Goal: Task Accomplishment & Management: Use online tool/utility

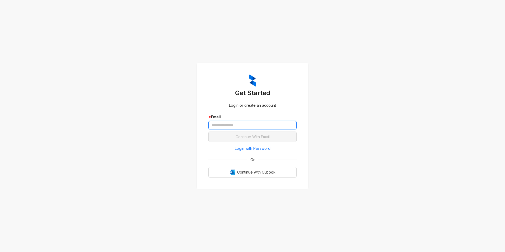
click at [222, 123] on input "text" at bounding box center [252, 125] width 88 height 8
type input "**********"
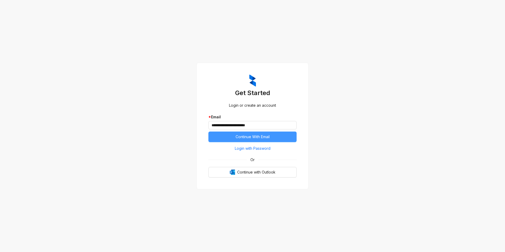
click at [253, 136] on span "Continue With Email" at bounding box center [253, 137] width 34 height 6
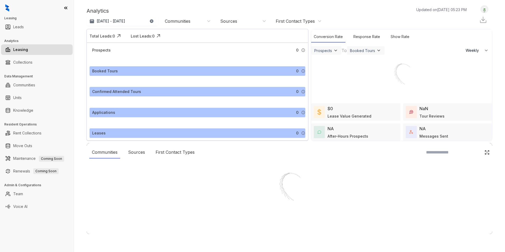
select select "******"
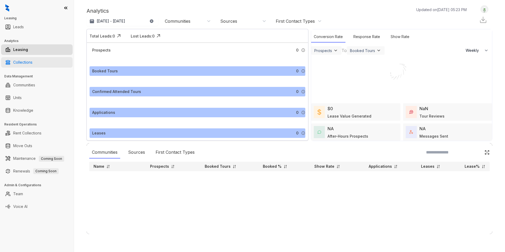
click at [30, 62] on link "Collections" at bounding box center [22, 62] width 19 height 11
click at [27, 87] on link "Communities" at bounding box center [24, 85] width 22 height 11
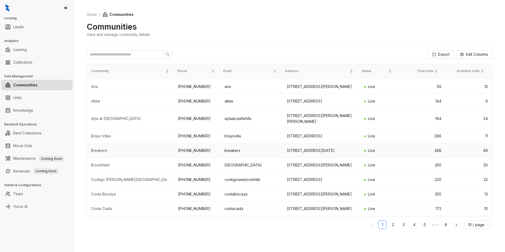
scroll to position [66, 0]
click at [406, 225] on link "3" at bounding box center [404, 225] width 8 height 8
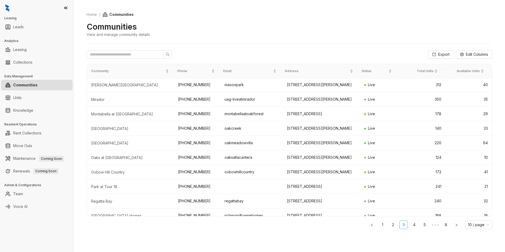
scroll to position [0, 0]
click at [396, 225] on link "2" at bounding box center [393, 225] width 8 height 8
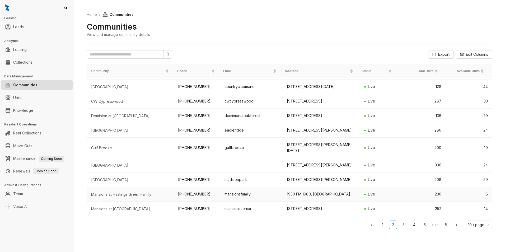
scroll to position [53, 0]
click at [106, 163] on div "[GEOGRAPHIC_DATA]" at bounding box center [130, 165] width 78 height 5
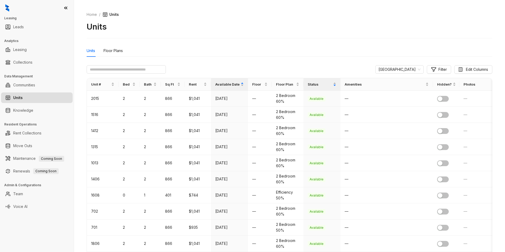
click at [126, 71] on input "text" at bounding box center [126, 69] width 79 height 8
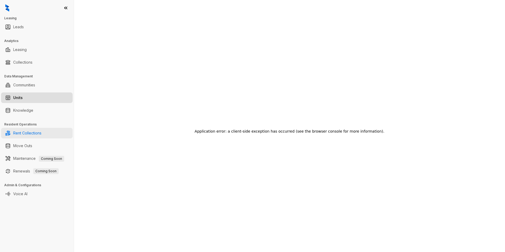
click at [34, 137] on link "Rent Collections" at bounding box center [27, 133] width 28 height 11
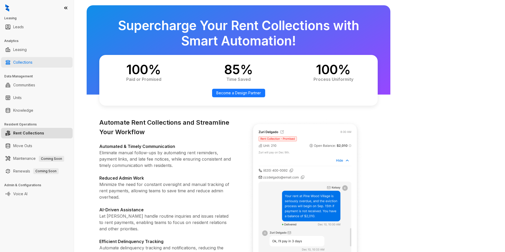
click at [25, 64] on link "Collections" at bounding box center [22, 62] width 19 height 11
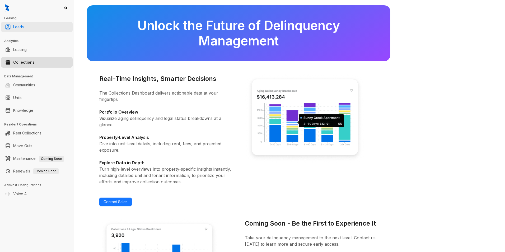
click at [21, 27] on link "Leads" at bounding box center [18, 27] width 11 height 11
click at [25, 51] on link "Leasing" at bounding box center [19, 49] width 13 height 11
select select "******"
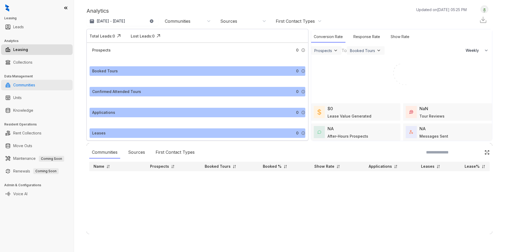
click at [30, 88] on link "Communities" at bounding box center [24, 85] width 22 height 11
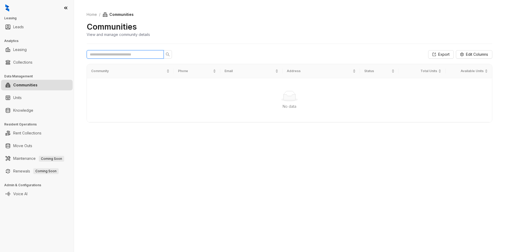
click at [105, 57] on input "text" at bounding box center [123, 55] width 67 height 6
type input "****"
click at [228, 40] on div "Home / Communities Communities View and manage community details" at bounding box center [290, 24] width 406 height 39
click at [170, 56] on icon "search" at bounding box center [168, 54] width 4 height 4
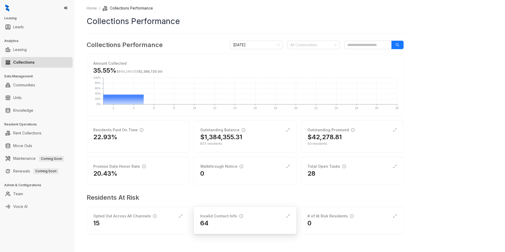
click at [231, 225] on div "64" at bounding box center [245, 223] width 90 height 8
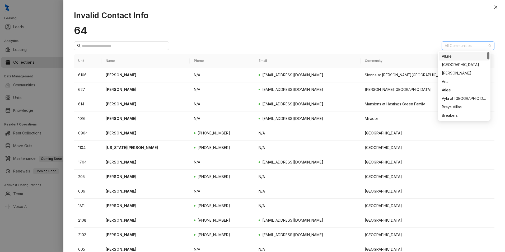
click at [465, 44] on div at bounding box center [465, 45] width 45 height 7
type input "***"
click at [456, 74] on div "[GEOGRAPHIC_DATA]" at bounding box center [464, 73] width 44 height 6
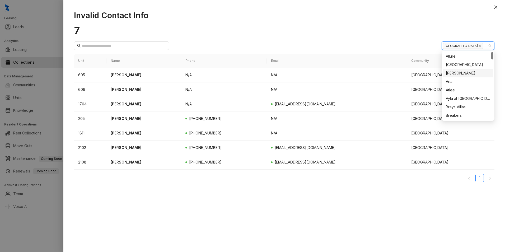
click at [229, 212] on div "Invalid Contact Info [GEOGRAPHIC_DATA] Unit Name Phone Email Community [STREET_…" at bounding box center [284, 128] width 442 height 247
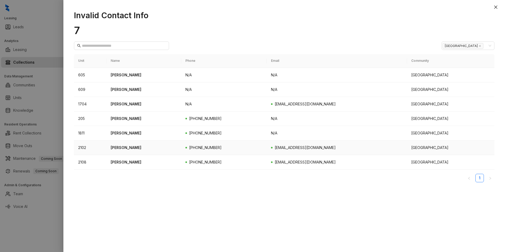
click at [130, 148] on p "[PERSON_NAME]" at bounding box center [144, 148] width 67 height 6
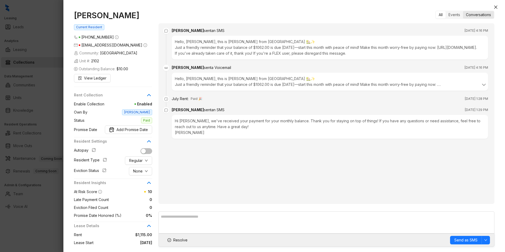
click at [486, 14] on div "Conversations" at bounding box center [478, 14] width 31 height 7
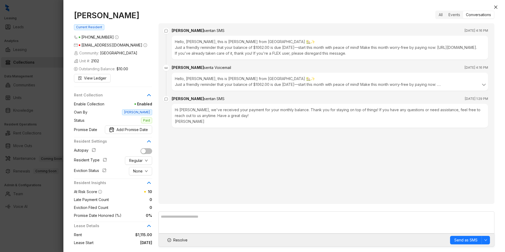
click at [95, 36] on span "[PHONE_NUMBER]" at bounding box center [97, 37] width 32 height 4
click at [89, 29] on span "Current Resident" at bounding box center [89, 27] width 30 height 6
click at [494, 8] on icon "close" at bounding box center [496, 7] width 4 height 4
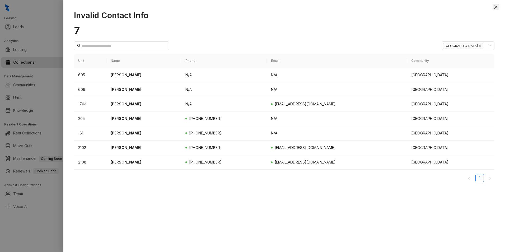
click at [496, 6] on icon "close" at bounding box center [496, 7] width 4 height 4
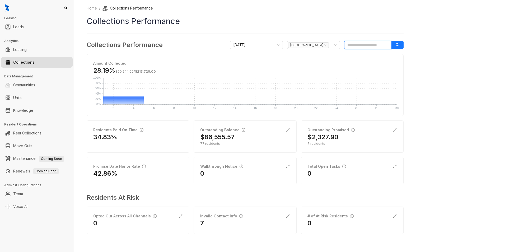
click at [362, 46] on input "search" at bounding box center [368, 45] width 48 height 8
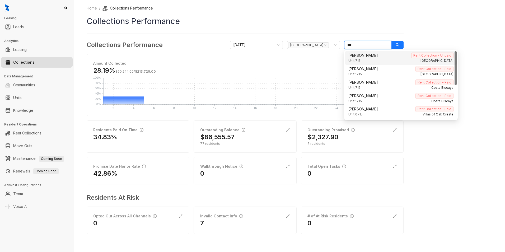
click at [373, 54] on div "[PERSON_NAME] Rent Collection - Unpaid" at bounding box center [401, 56] width 105 height 6
type input "***"
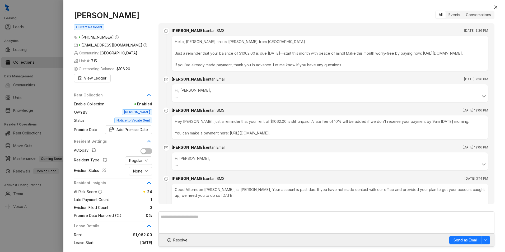
scroll to position [91, 0]
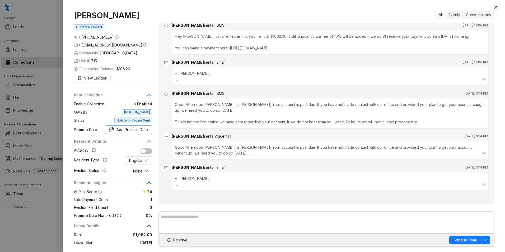
click at [125, 129] on span "Add Promise Date" at bounding box center [132, 130] width 31 height 6
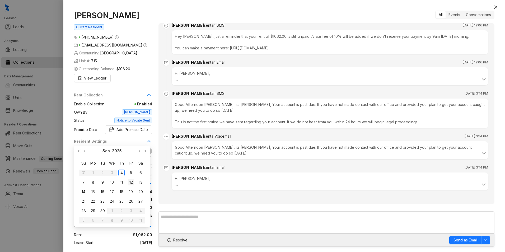
type input "**********"
click at [132, 183] on div "12" at bounding box center [131, 182] width 6 height 6
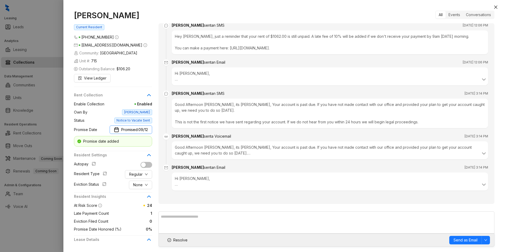
click at [142, 130] on span "09/12" at bounding box center [143, 130] width 10 height 6
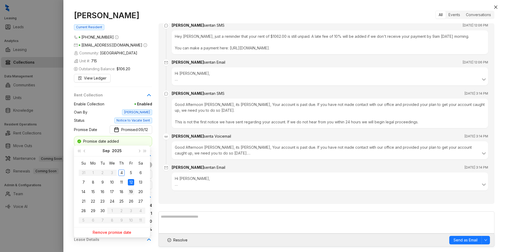
type input "**********"
click at [132, 191] on div "19" at bounding box center [131, 192] width 6 height 6
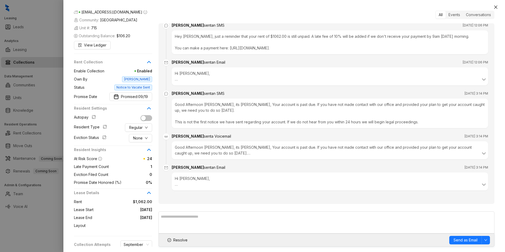
scroll to position [70, 0]
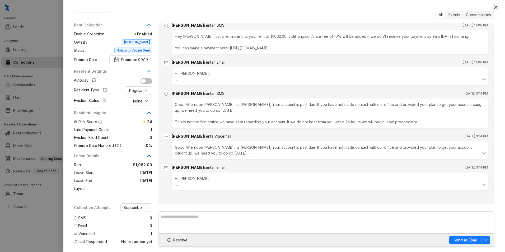
click at [497, 7] on icon "close" at bounding box center [496, 7] width 4 height 4
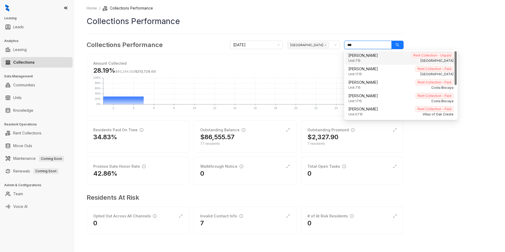
drag, startPoint x: 360, startPoint y: 44, endPoint x: 345, endPoint y: 46, distance: 15.2
click at [345, 46] on input "***" at bounding box center [368, 45] width 48 height 8
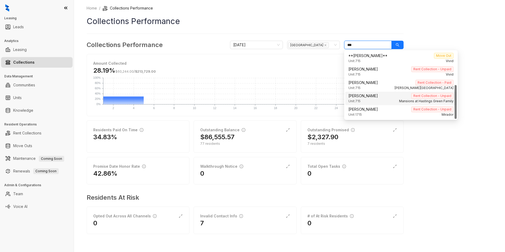
scroll to position [67, 0]
click at [470, 16] on div "Home / Collections Performance Collections Performance Collections Performance …" at bounding box center [289, 126] width 431 height 252
